Goal: Find specific page/section: Find specific page/section

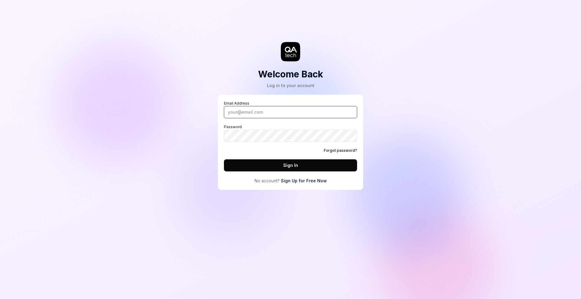
type input "[PERSON_NAME][EMAIL_ADDRESS][PERSON_NAME][PERSON_NAME][DOMAIN_NAME]"
click at [272, 167] on button "Sign In" at bounding box center [290, 166] width 133 height 12
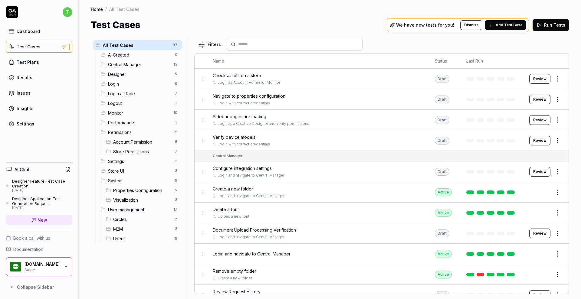
click at [45, 126] on link "Settings" at bounding box center [39, 124] width 66 height 12
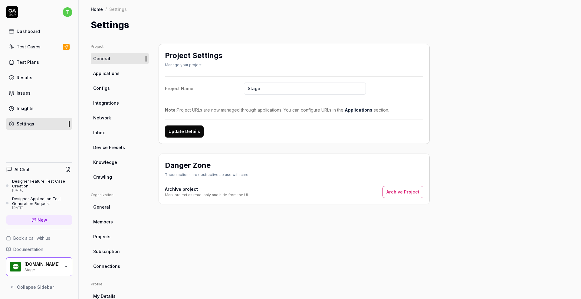
click at [111, 136] on link "Inbox" at bounding box center [120, 132] width 58 height 11
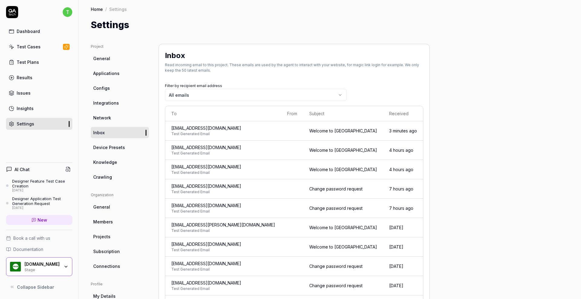
click at [212, 128] on span "[EMAIL_ADDRESS][DOMAIN_NAME]" at bounding box center [223, 128] width 104 height 6
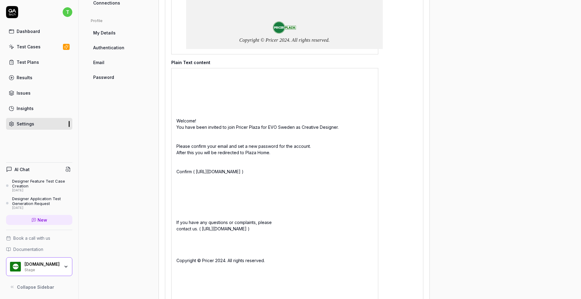
scroll to position [266, 0]
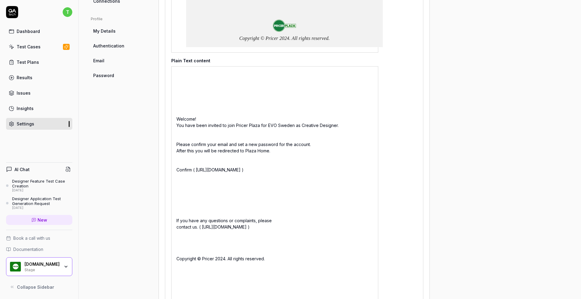
drag, startPoint x: 197, startPoint y: 162, endPoint x: 274, endPoint y: 171, distance: 77.4
click at [274, 171] on div "Welcome! You have been invited to join Pricer Plaza for EVO Sweden as Creative …" at bounding box center [274, 189] width 207 height 246
copy div "[URL][DOMAIN_NAME]"
